Goal: Submit feedback/report problem

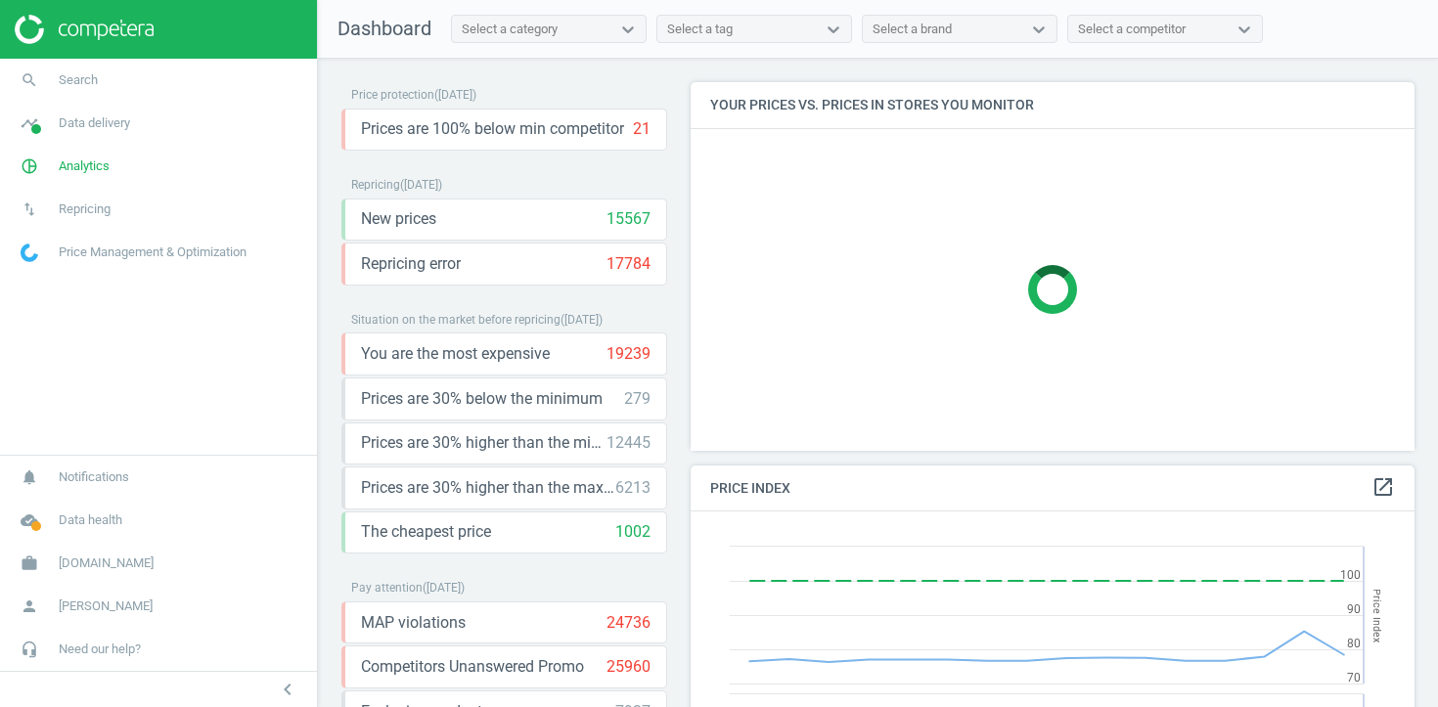
scroll to position [451, 725]
click at [81, 168] on span "Analytics" at bounding box center [84, 167] width 51 height 18
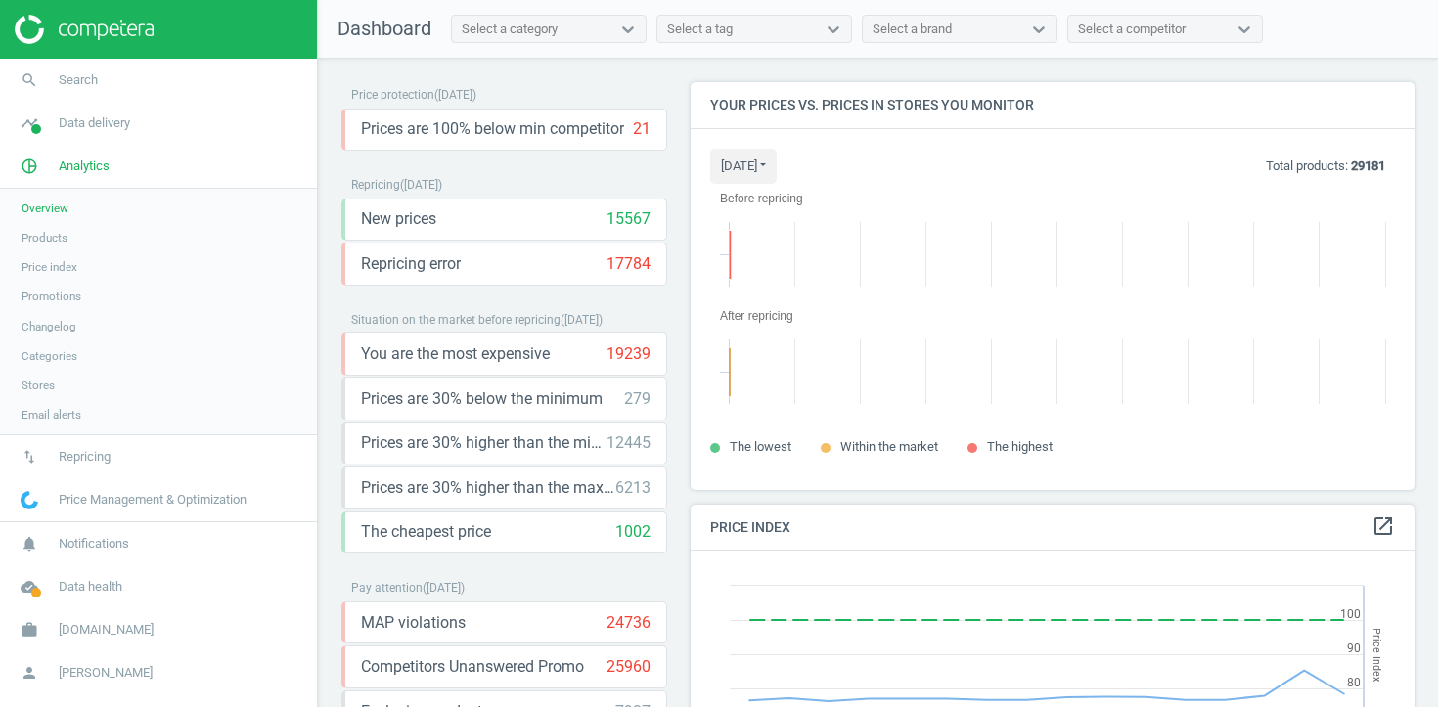
scroll to position [409, 725]
click at [52, 244] on span "Products" at bounding box center [45, 238] width 46 height 16
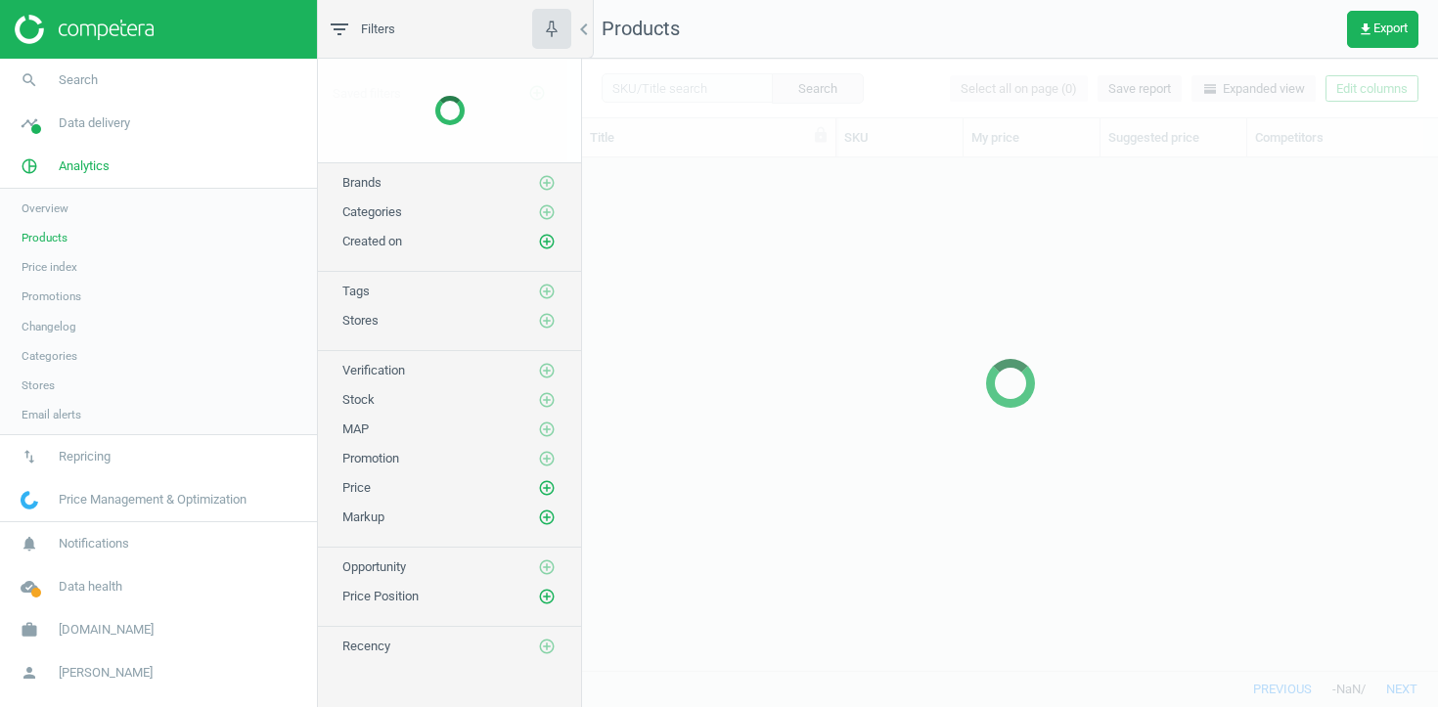
scroll to position [513, 856]
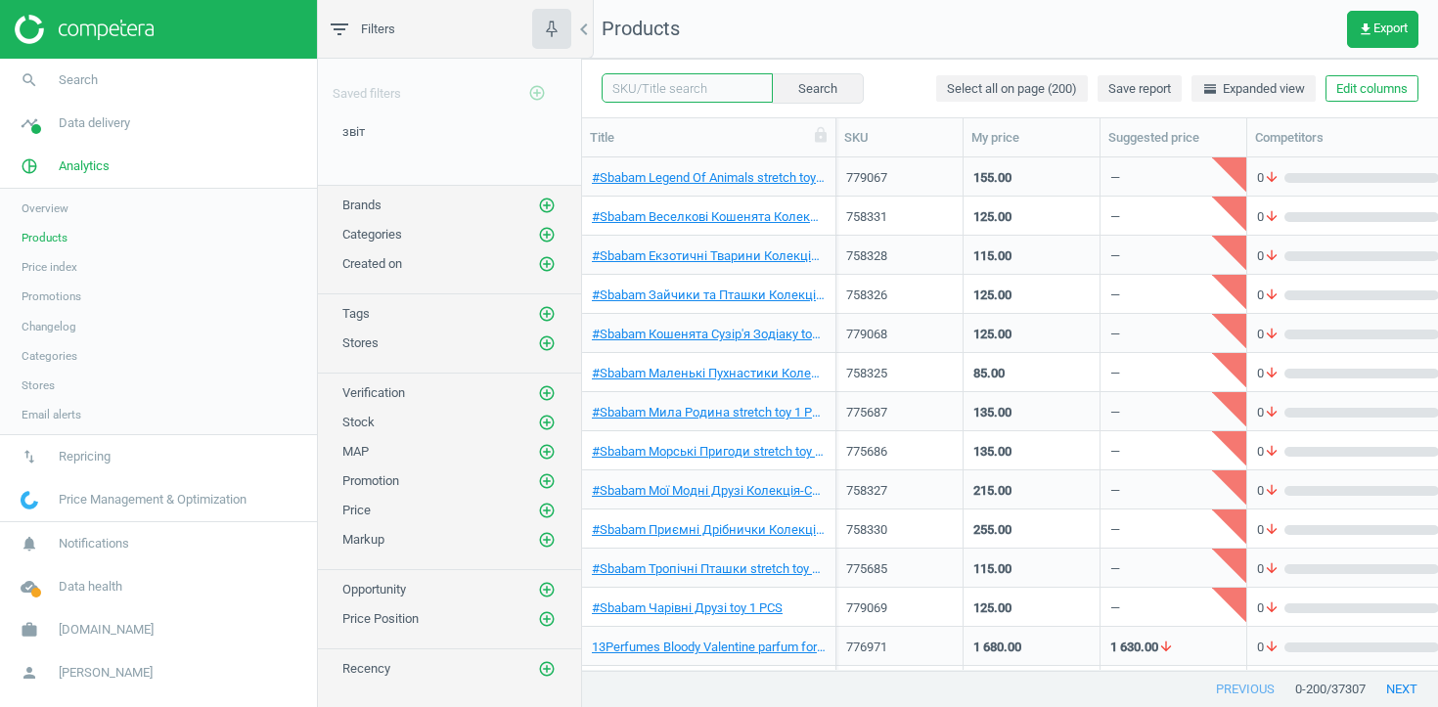
click at [696, 89] on input "text" at bounding box center [687, 87] width 171 height 29
paste input "723775"
type input "723775"
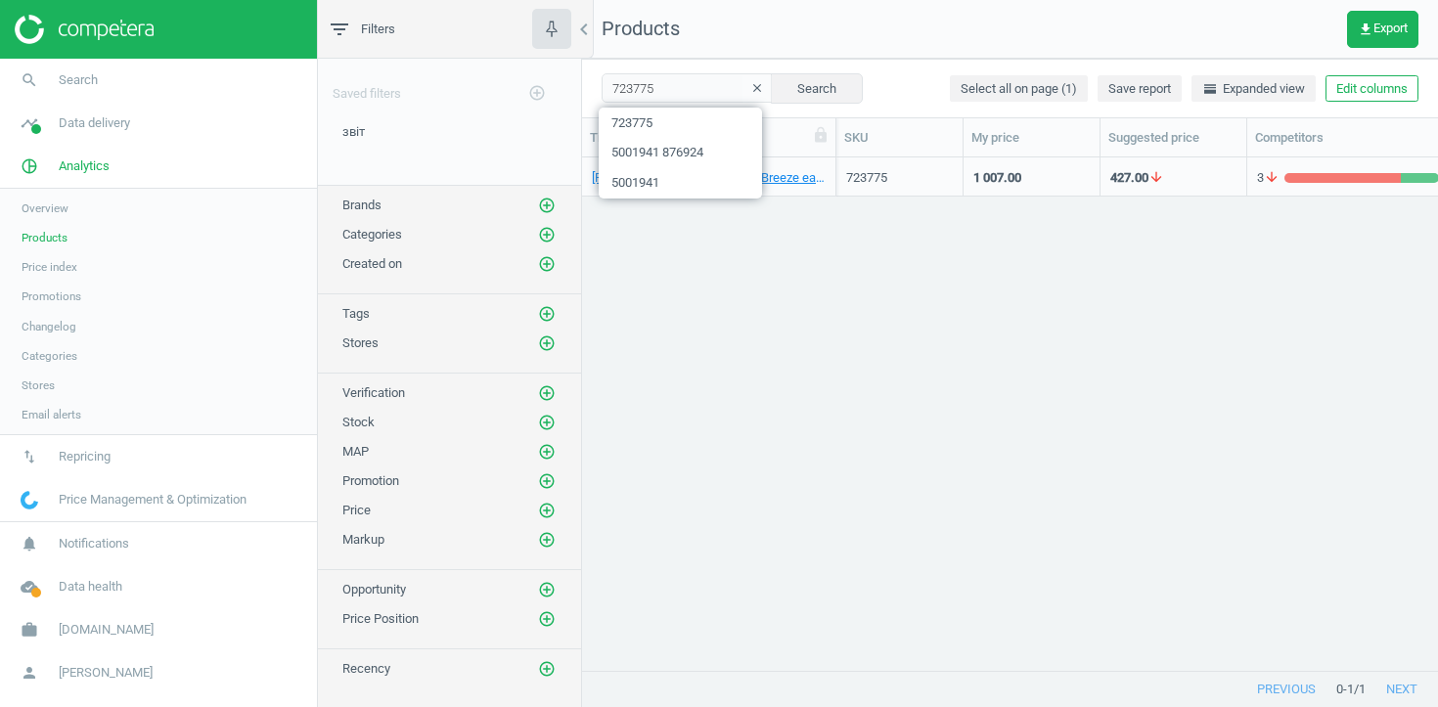
click at [859, 341] on div "[PERSON_NAME] Tea Coconut Breeze eau de toilette for women 50 ML 723775 1 007.0…" at bounding box center [1010, 414] width 856 height 513
click at [778, 189] on div "[PERSON_NAME] Tea Coconut Breeze eau de toilette for women 50 ML" at bounding box center [709, 181] width 234 height 24
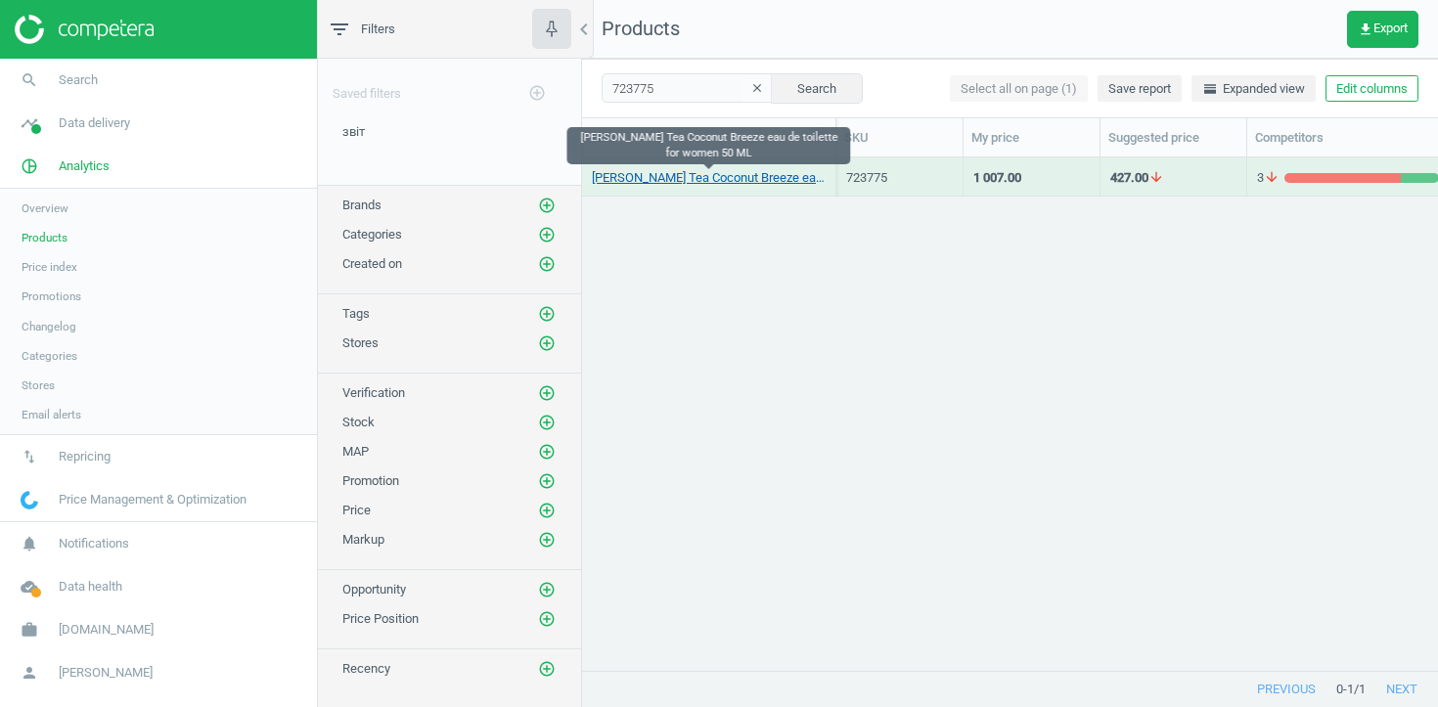
click at [770, 176] on link "[PERSON_NAME] Tea Coconut Breeze eau de toilette for women 50 ML" at bounding box center [709, 178] width 234 height 18
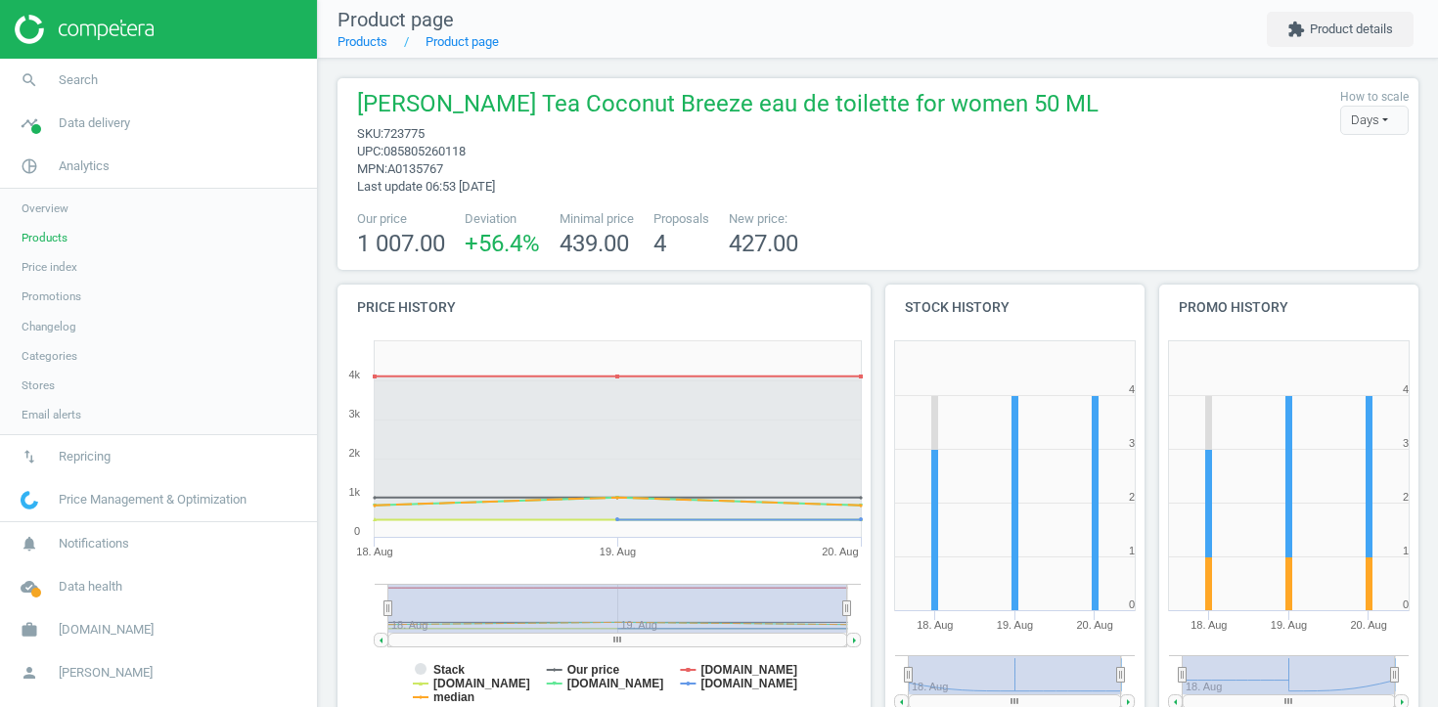
scroll to position [394, 0]
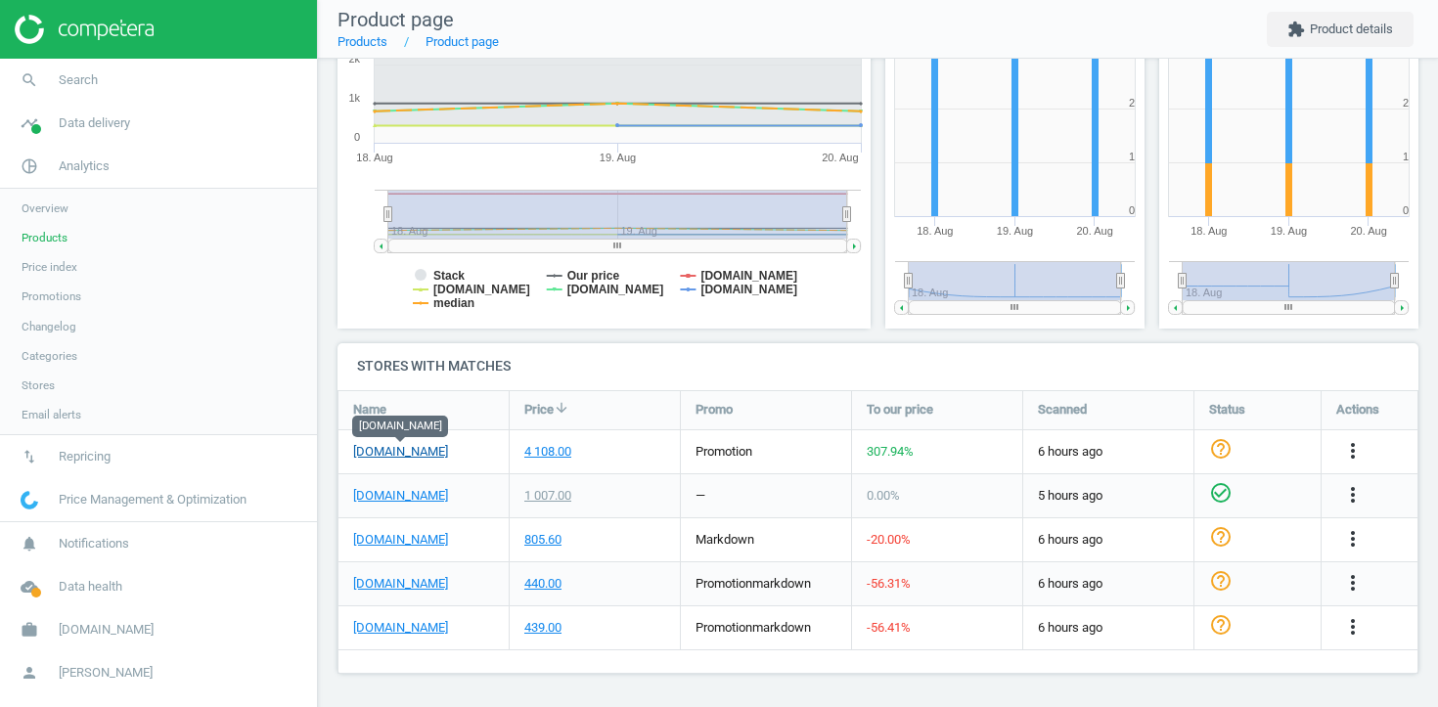
click at [398, 451] on link "[DOMAIN_NAME]" at bounding box center [400, 452] width 95 height 18
click at [371, 632] on link "[DOMAIN_NAME]" at bounding box center [400, 628] width 95 height 18
click at [1355, 452] on icon "more_vert" at bounding box center [1352, 450] width 23 height 23
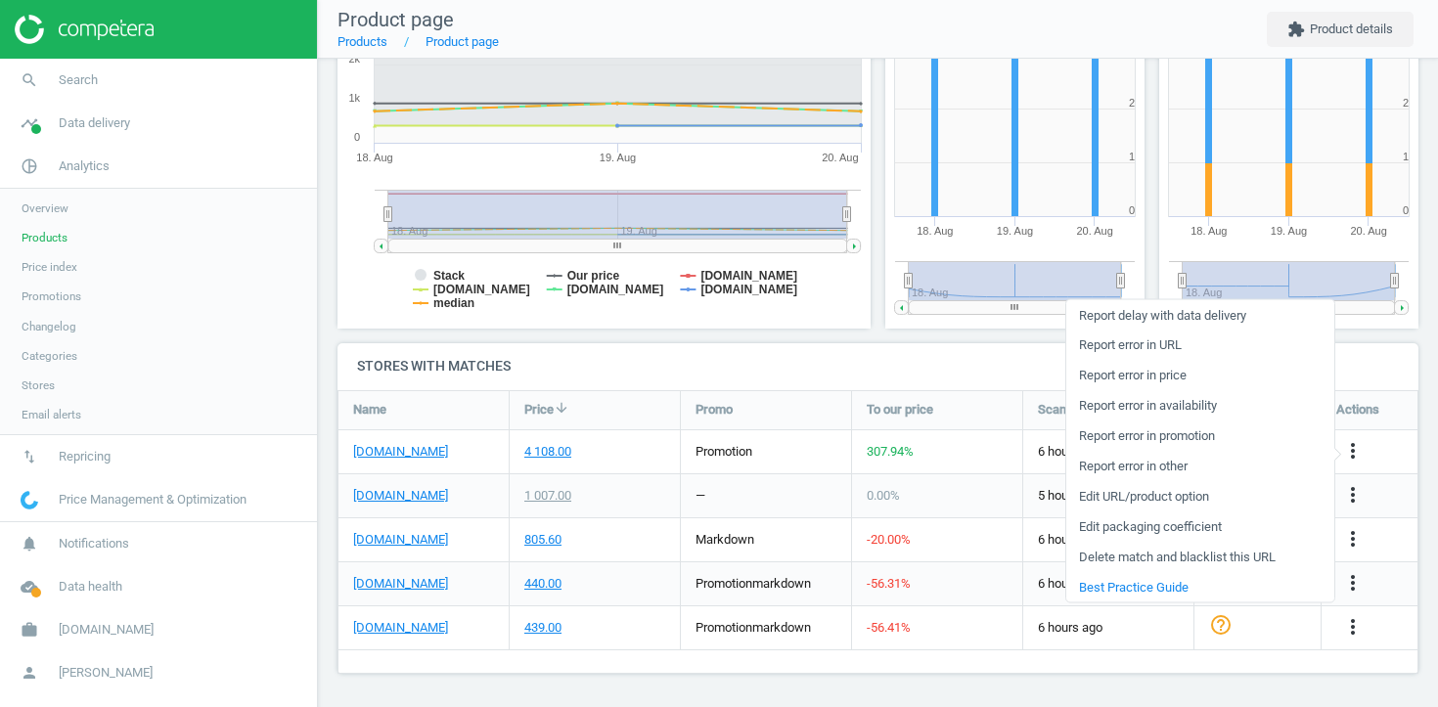
click at [1196, 344] on link "Report error in URL" at bounding box center [1201, 345] width 268 height 30
